Goal: Transaction & Acquisition: Purchase product/service

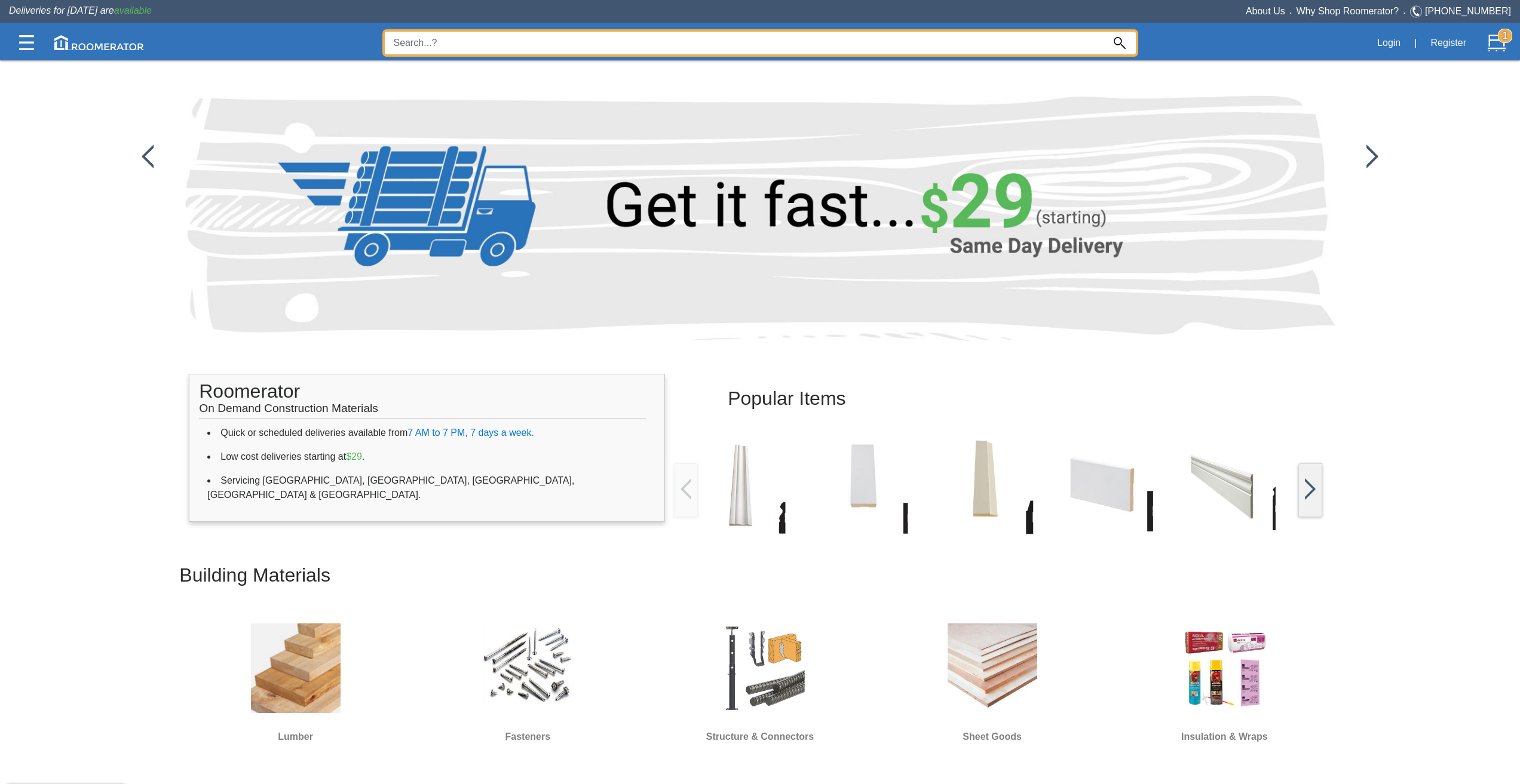
click at [599, 38] on input at bounding box center [744, 43] width 719 height 23
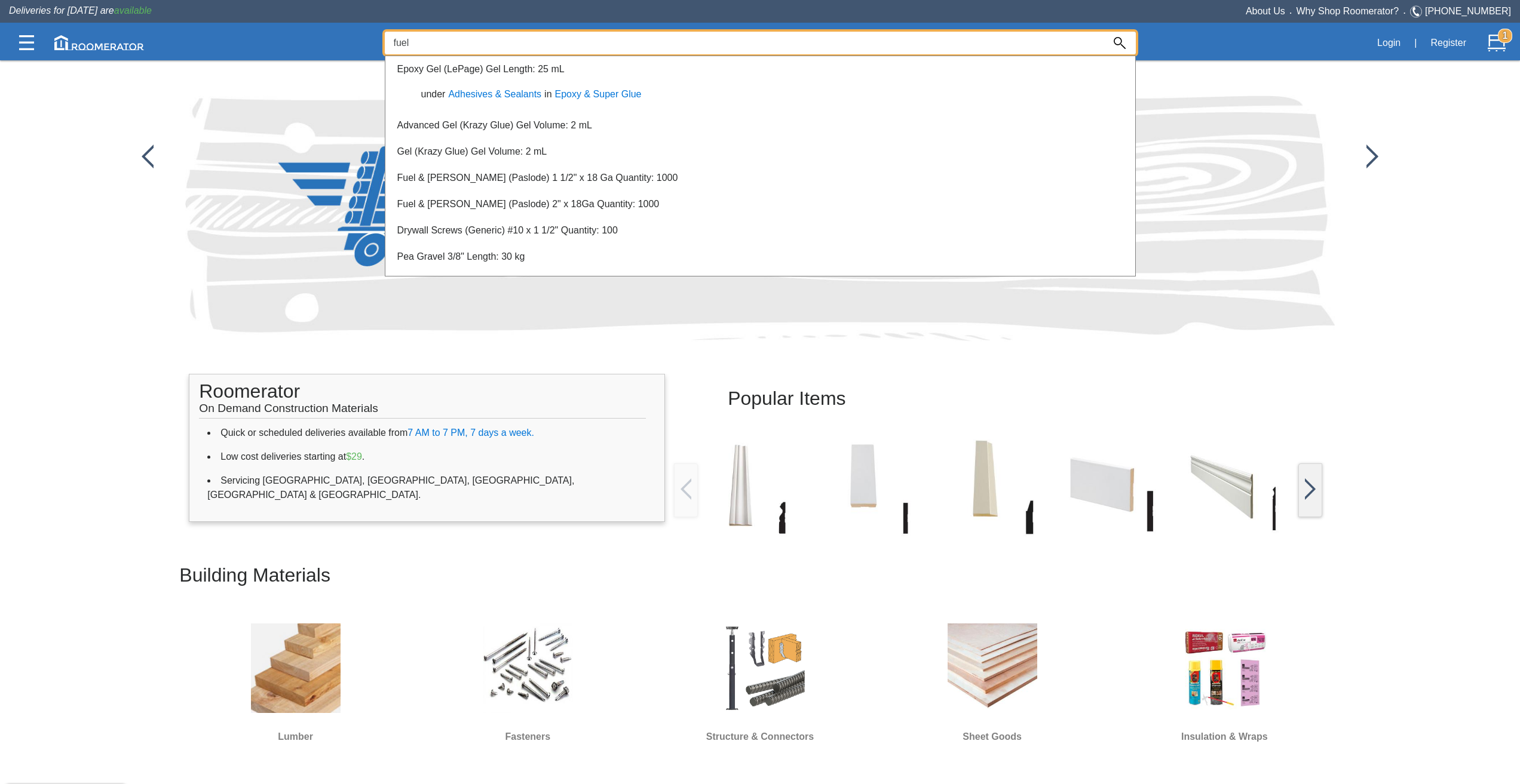
type input "fuel"
drag, startPoint x: 47, startPoint y: 480, endPoint x: 114, endPoint y: 504, distance: 71.2
click at [48, 480] on div at bounding box center [760, 421] width 1520 height 724
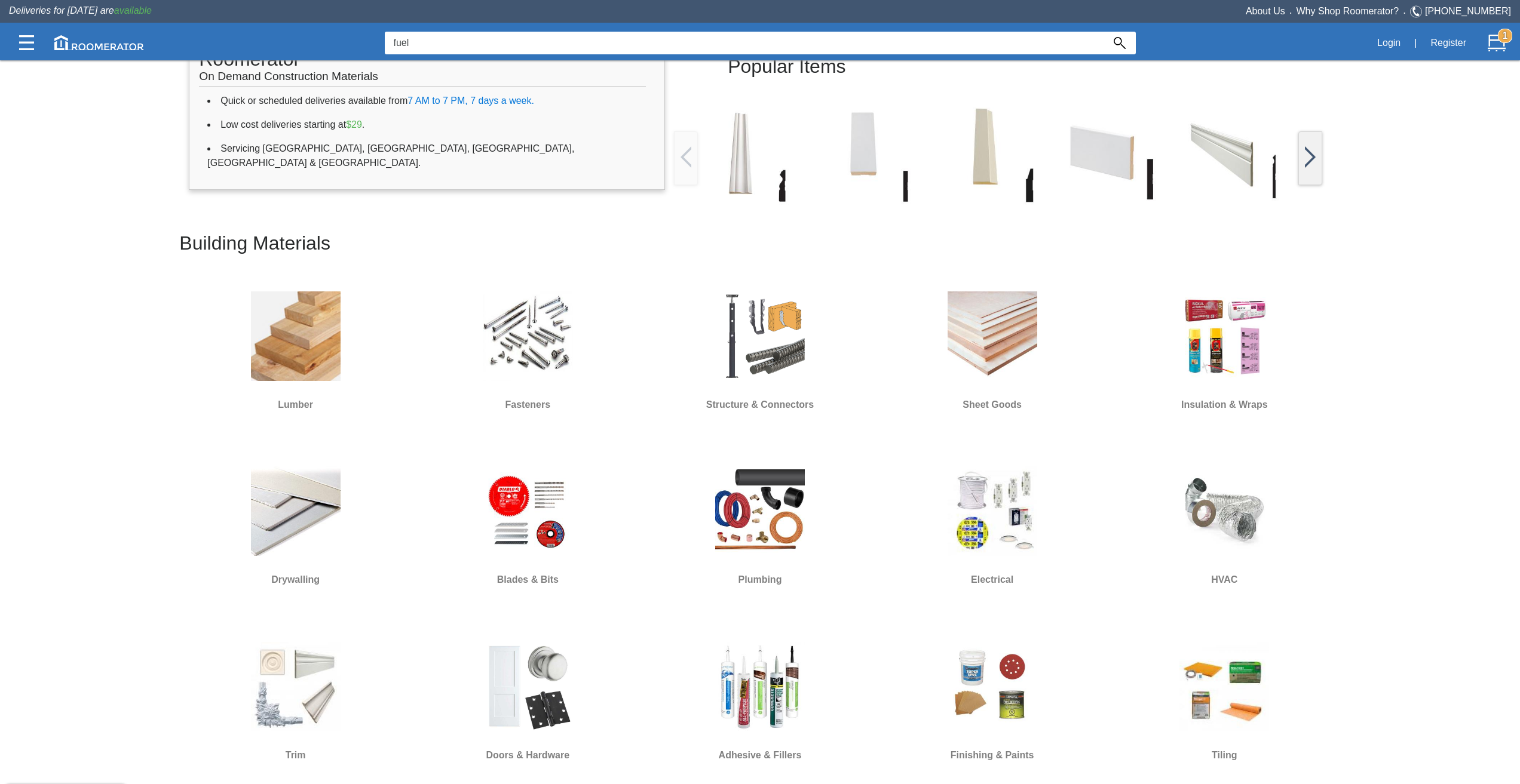
scroll to position [358, 0]
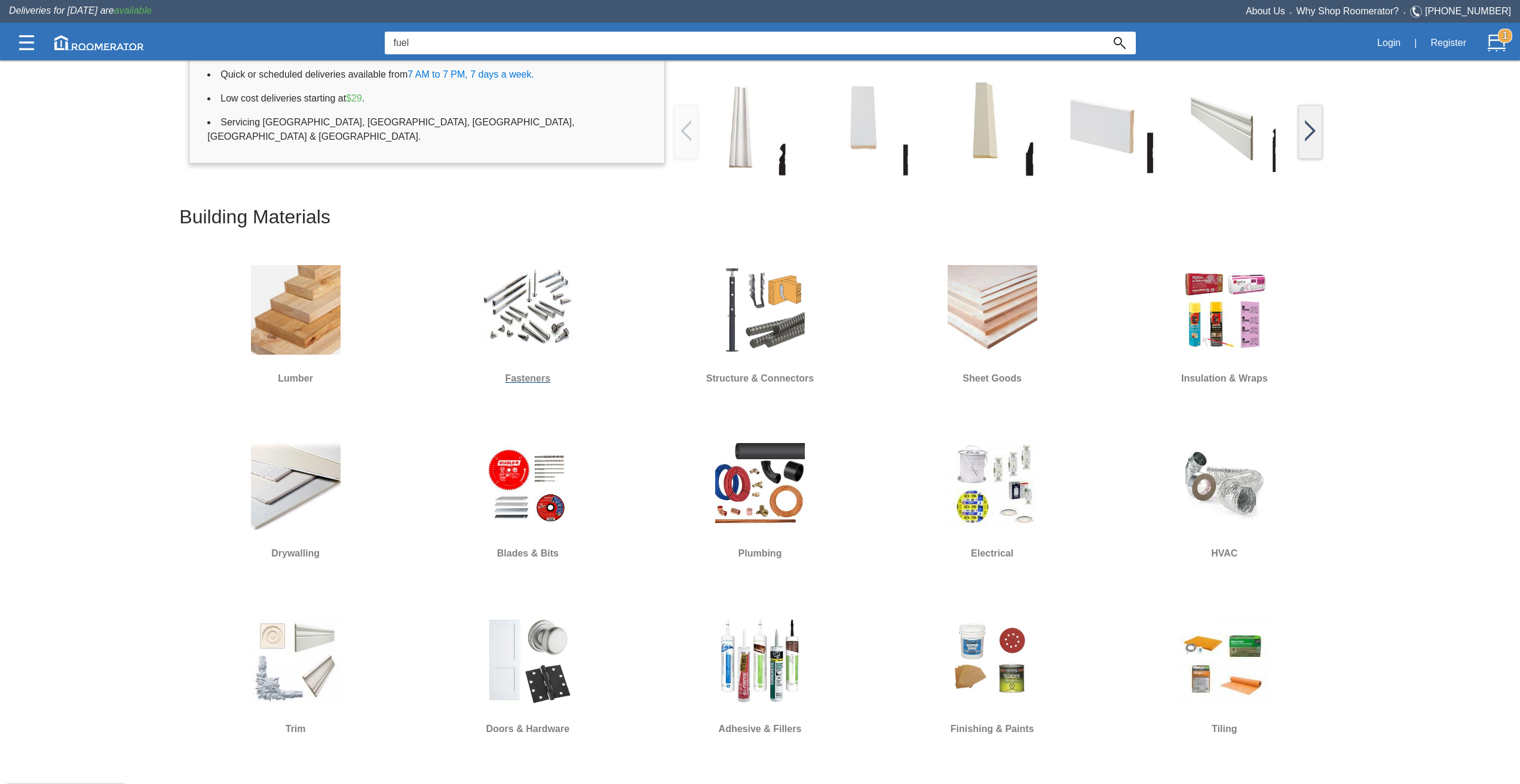
click at [522, 341] on img at bounding box center [528, 310] width 90 height 90
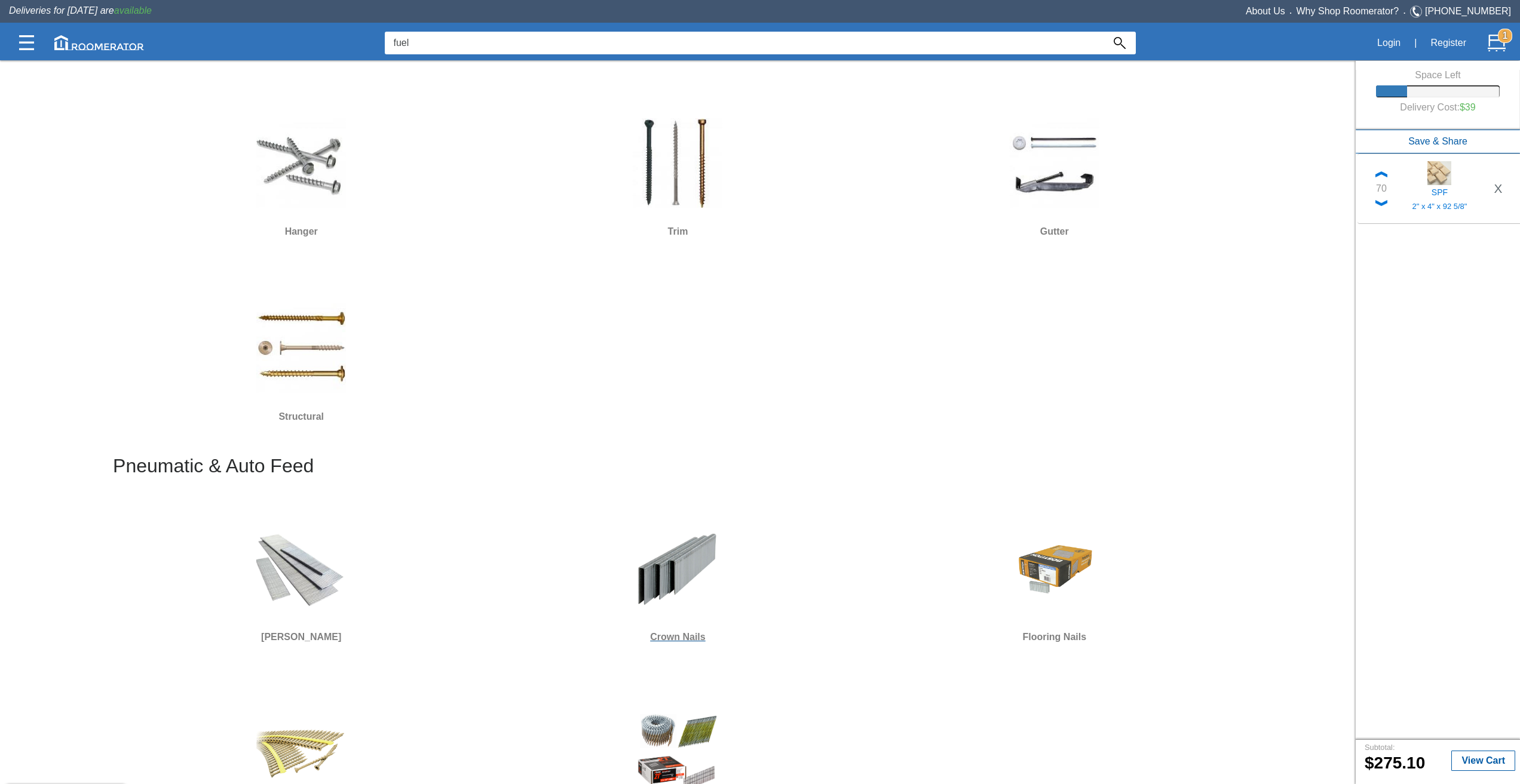
scroll to position [538, 0]
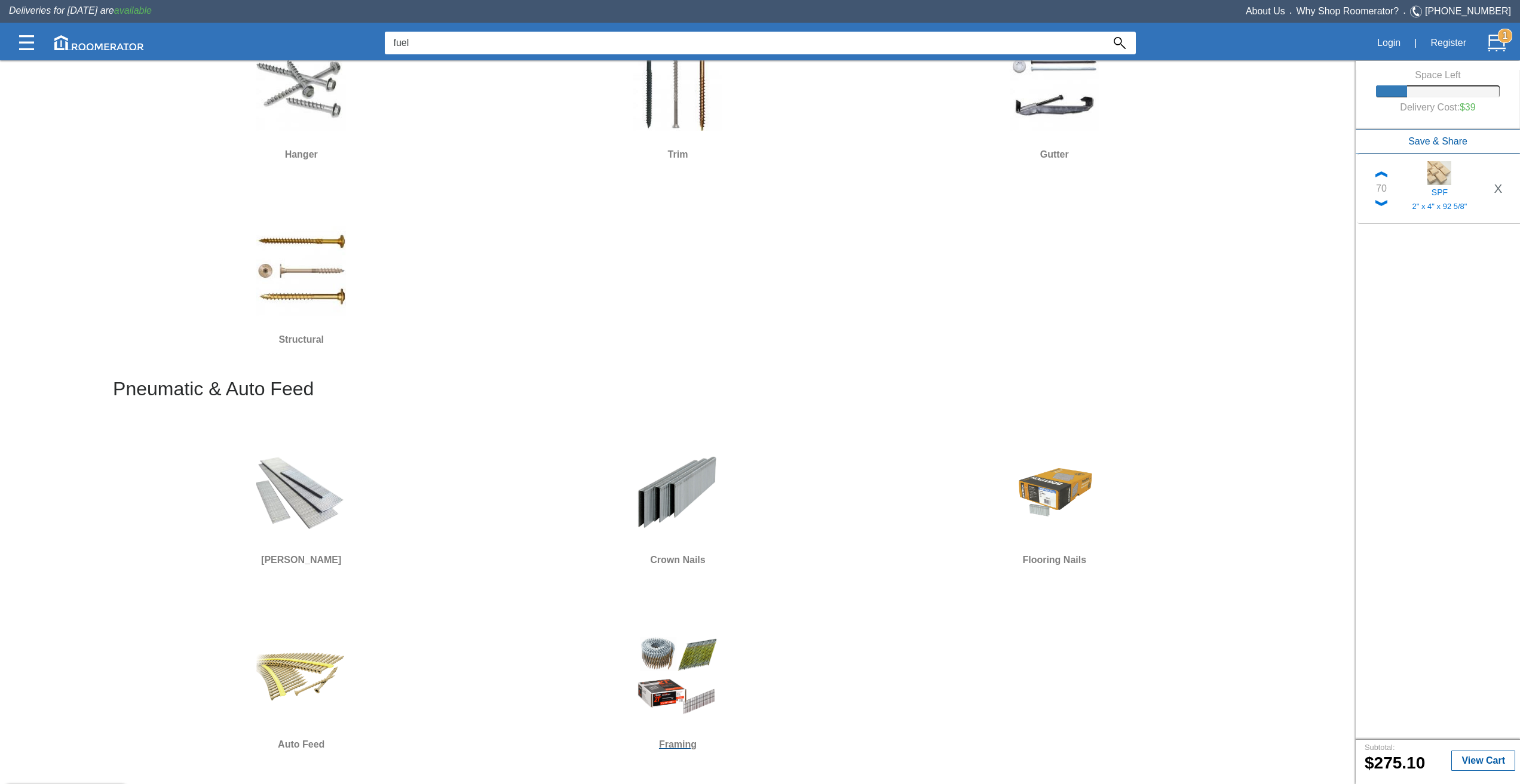
click at [698, 689] on img at bounding box center [678, 676] width 90 height 90
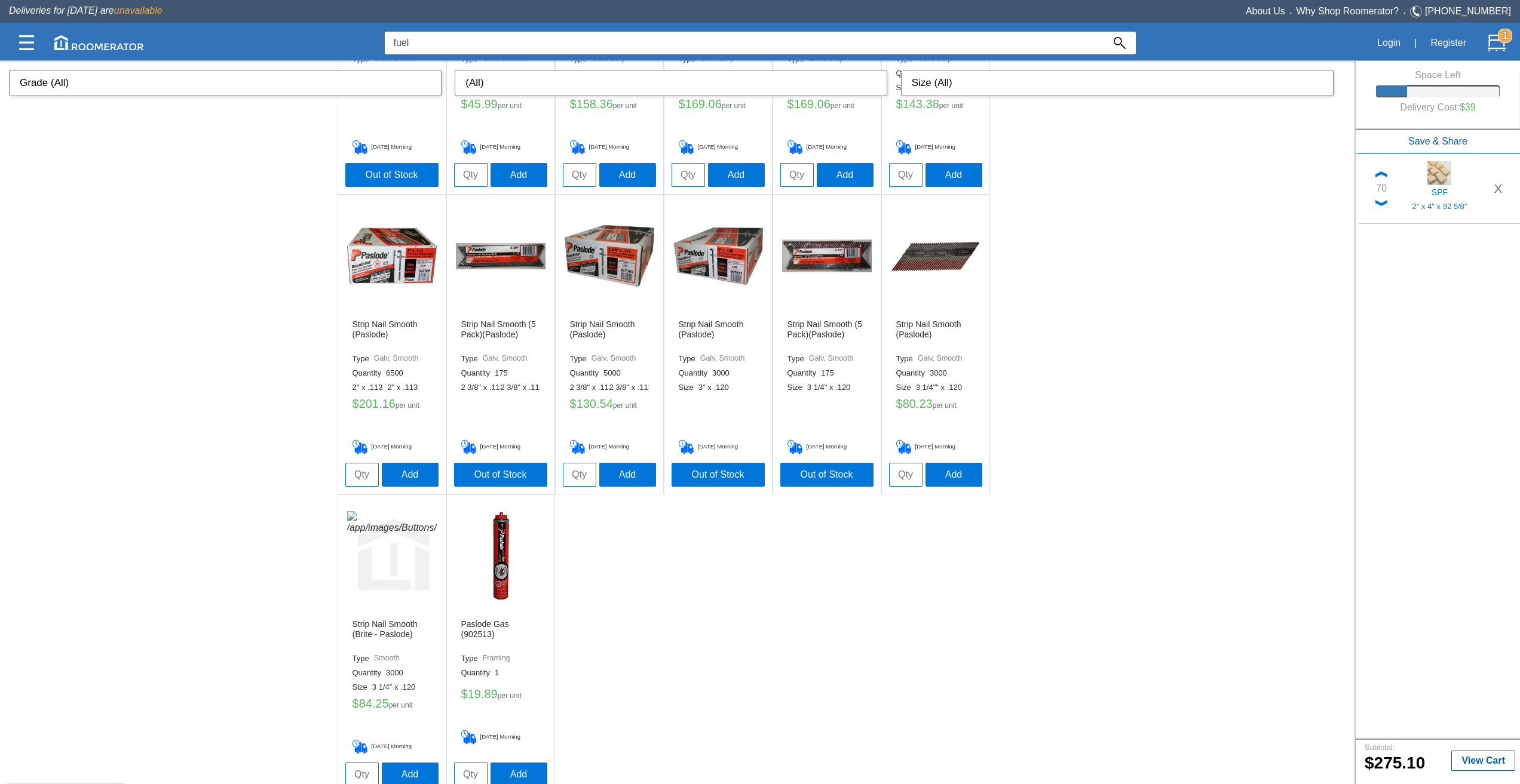
scroll to position [1166, 0]
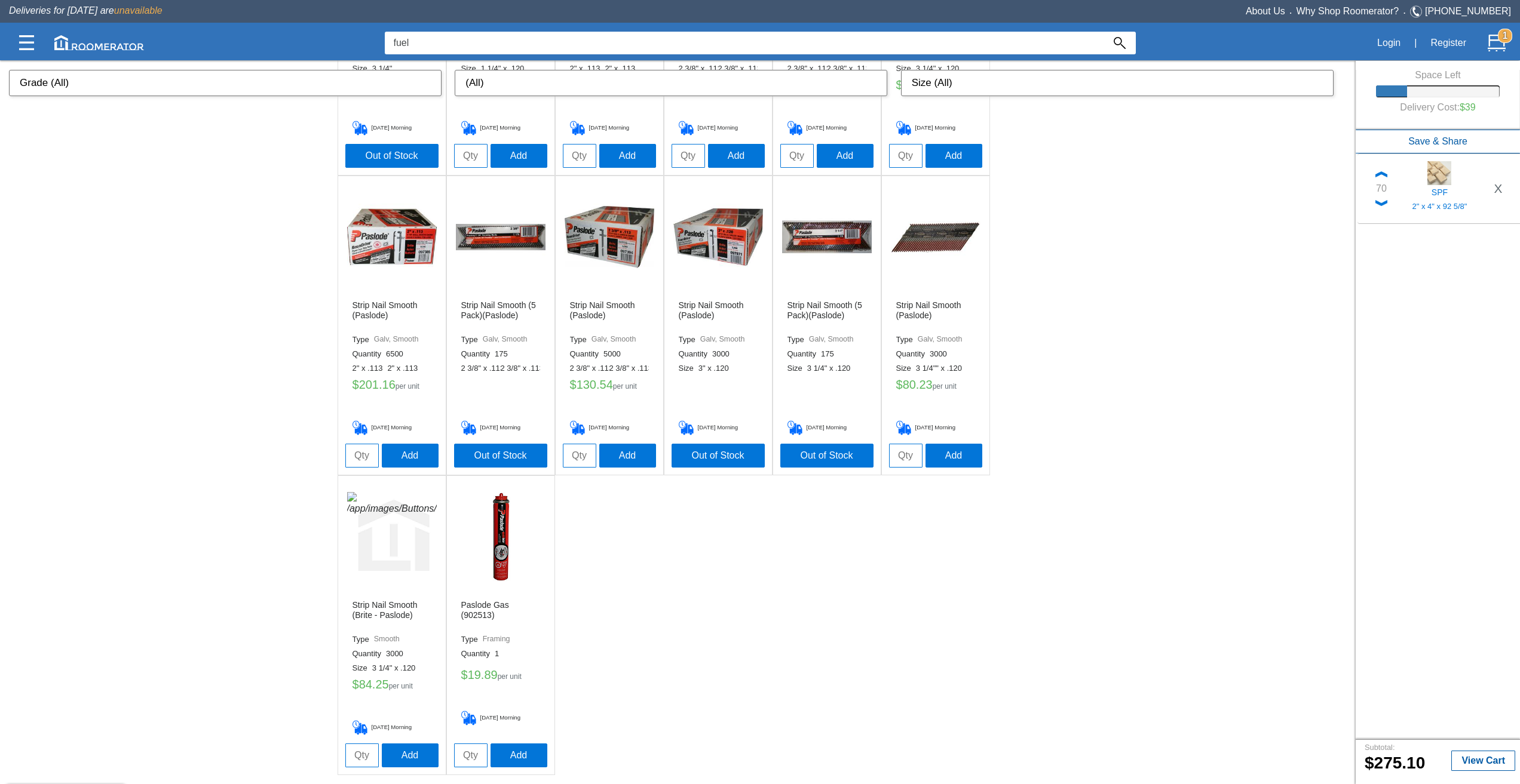
click at [710, 213] on img at bounding box center [718, 237] width 90 height 90
click at [711, 235] on img at bounding box center [718, 237] width 90 height 90
